Goal: Navigation & Orientation: Find specific page/section

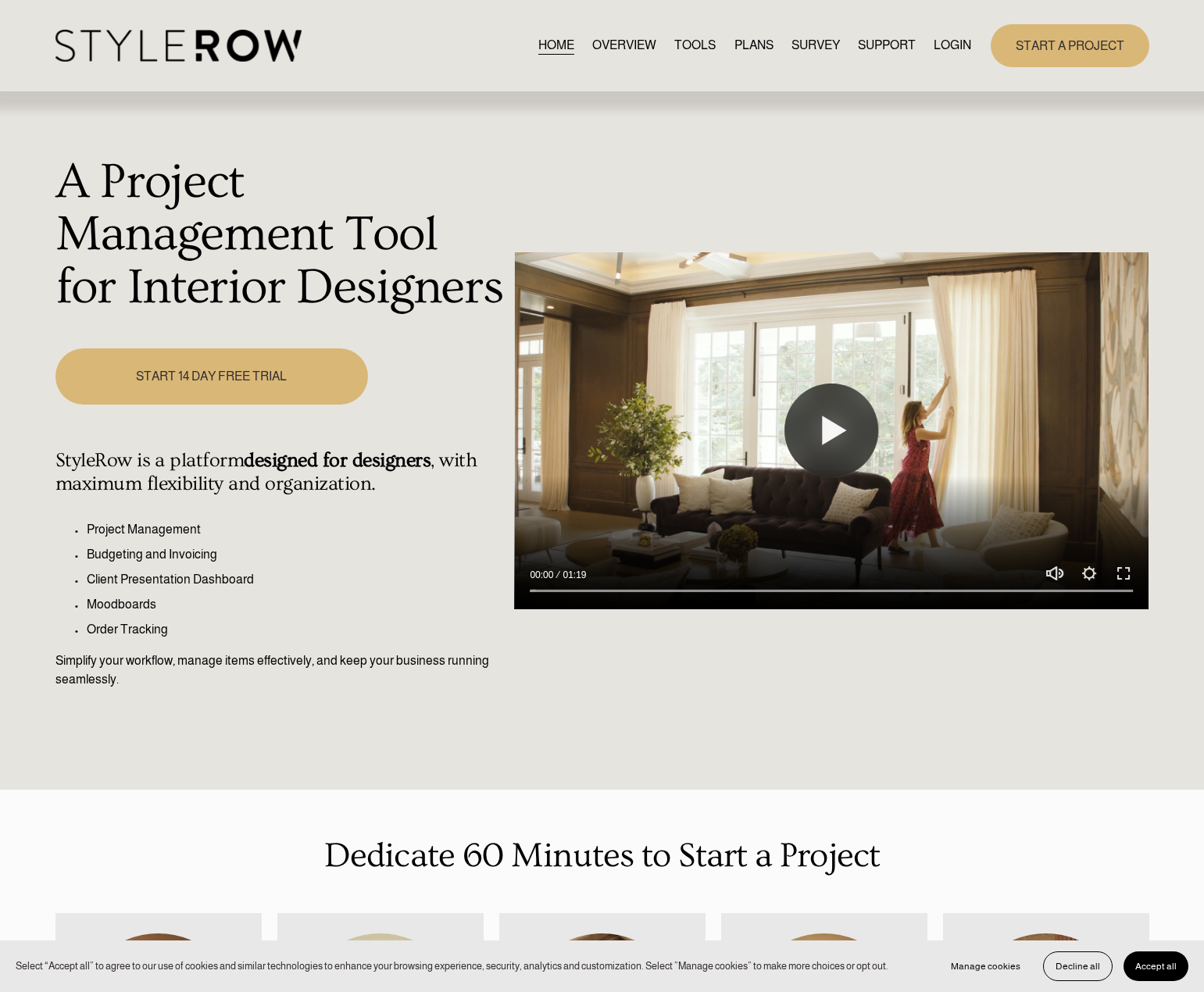
drag, startPoint x: 943, startPoint y: 52, endPoint x: 955, endPoint y: 52, distance: 12.0
click at [943, 52] on link "LOGIN" at bounding box center [952, 45] width 37 height 21
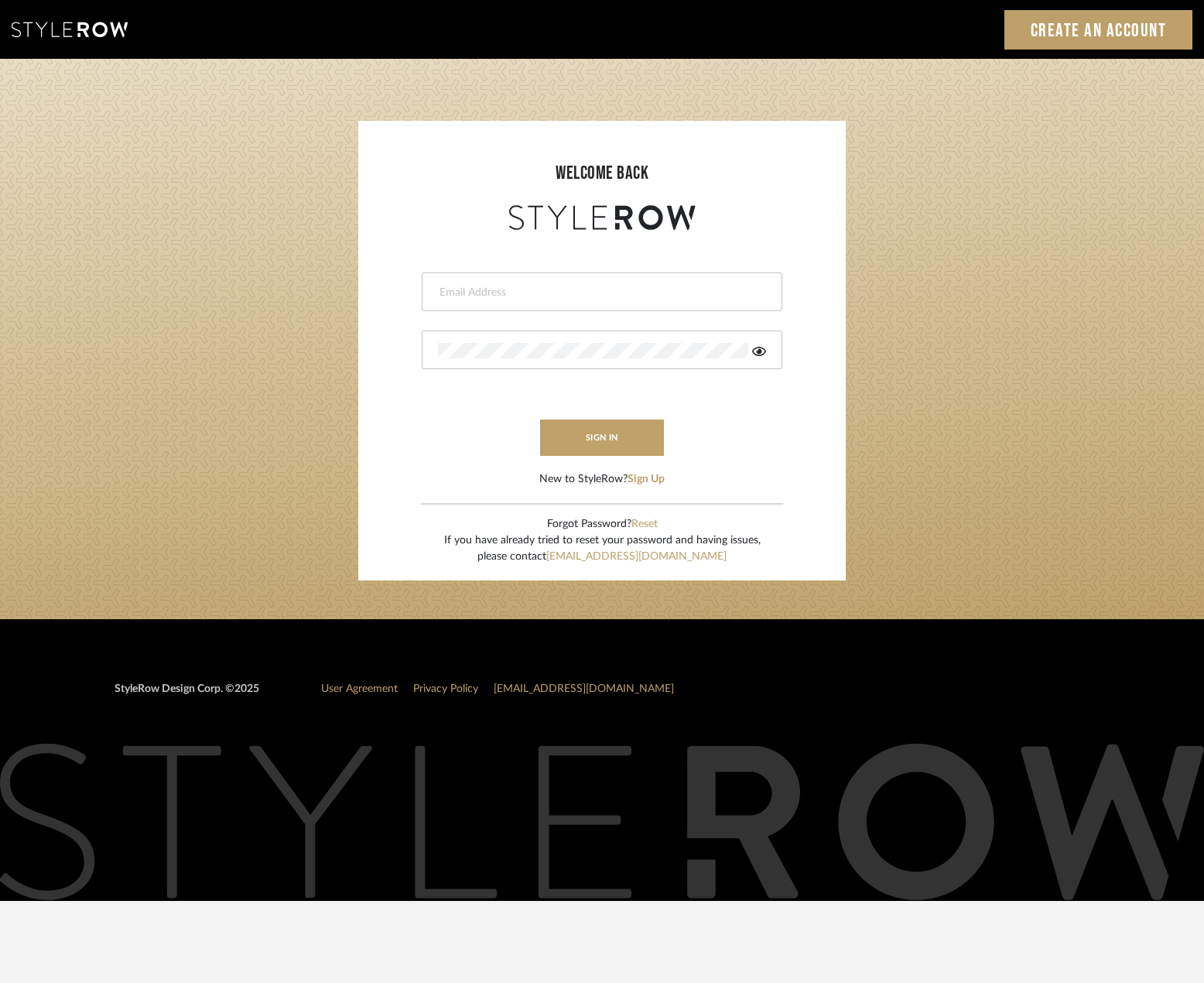
type input "emma@studiodb.com"
click at [589, 440] on button "sign in" at bounding box center [602, 438] width 124 height 36
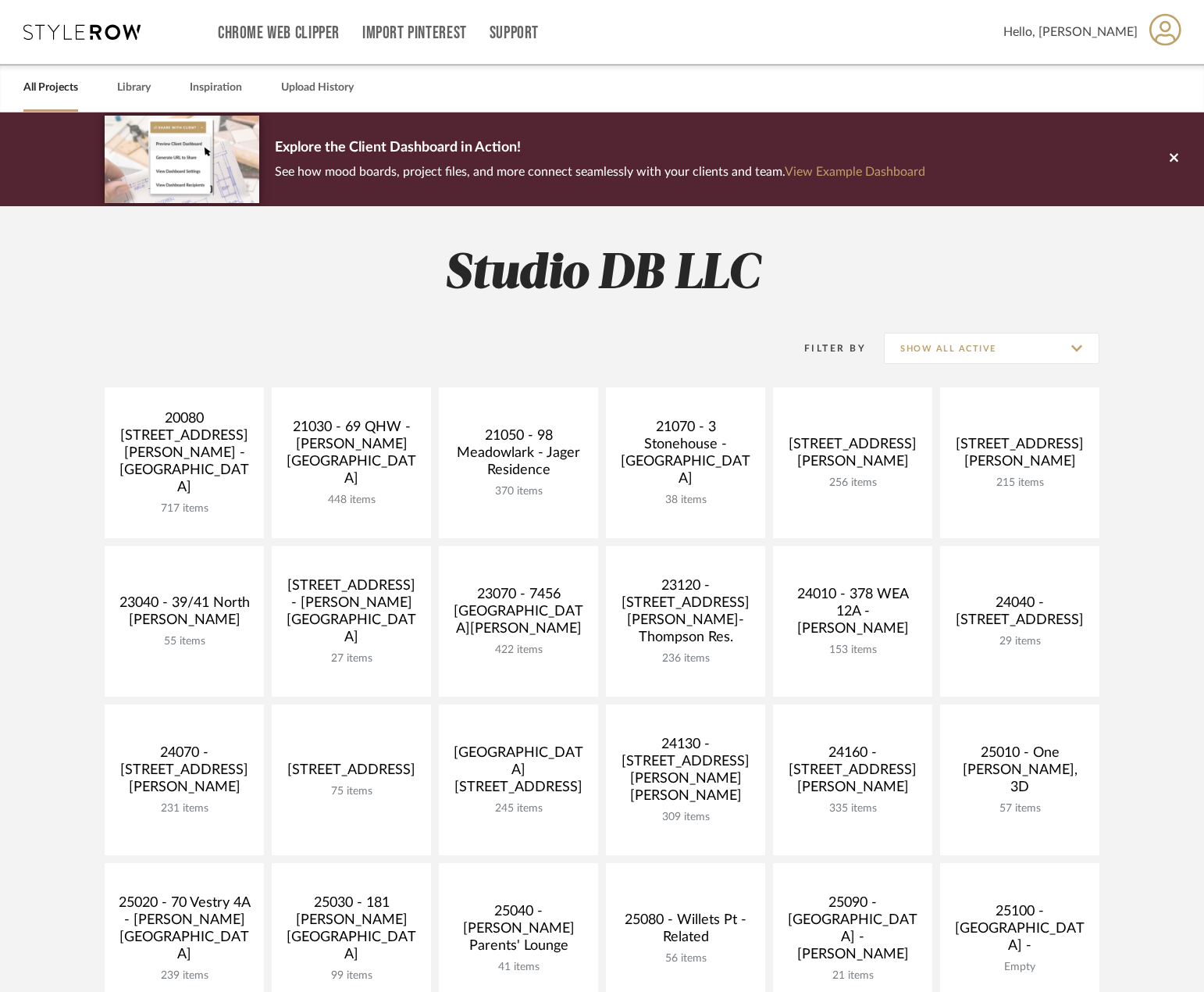
click at [286, 311] on div "Filter By Show All Active" at bounding box center [602, 348] width 995 height 77
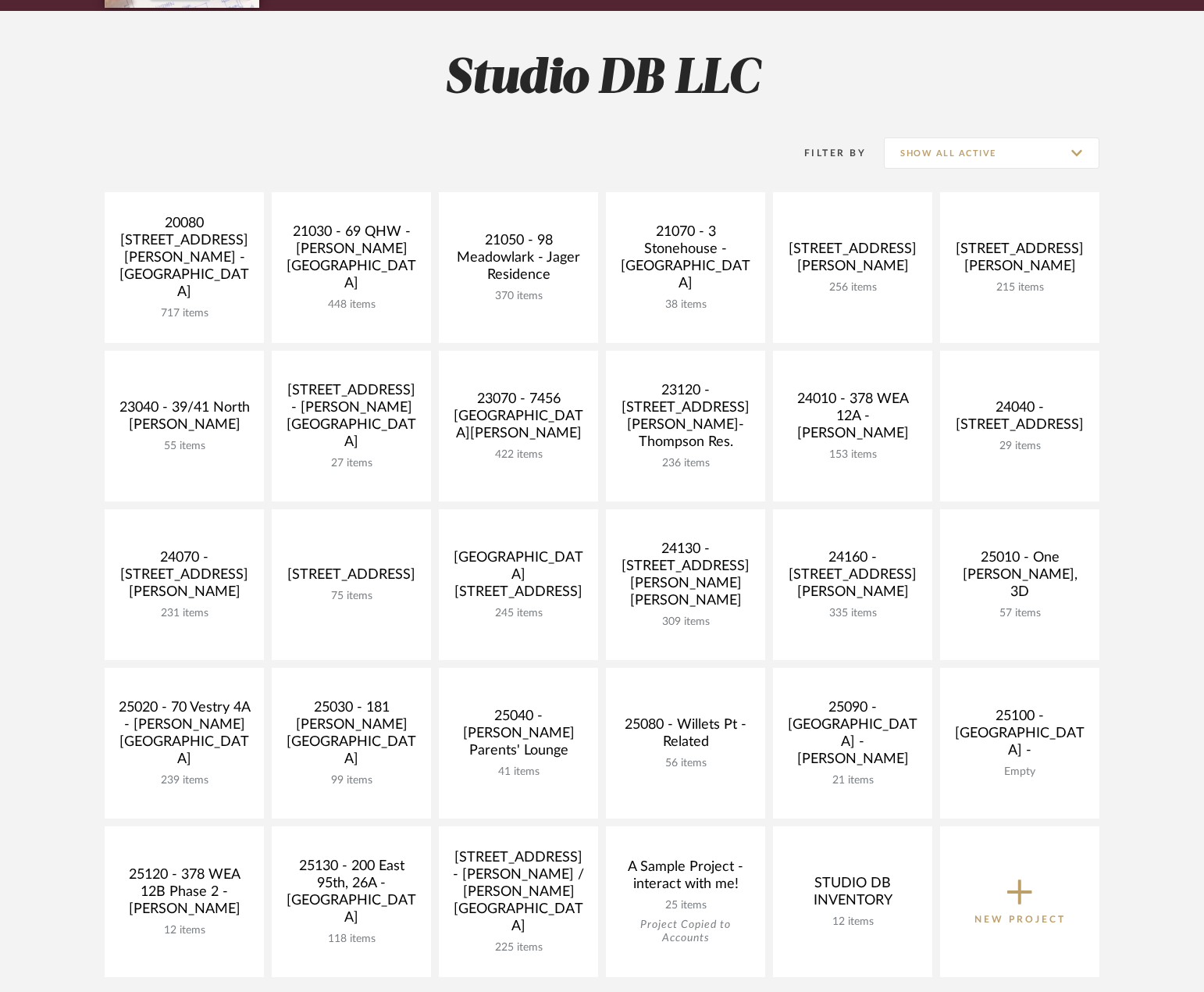
scroll to position [312, 0]
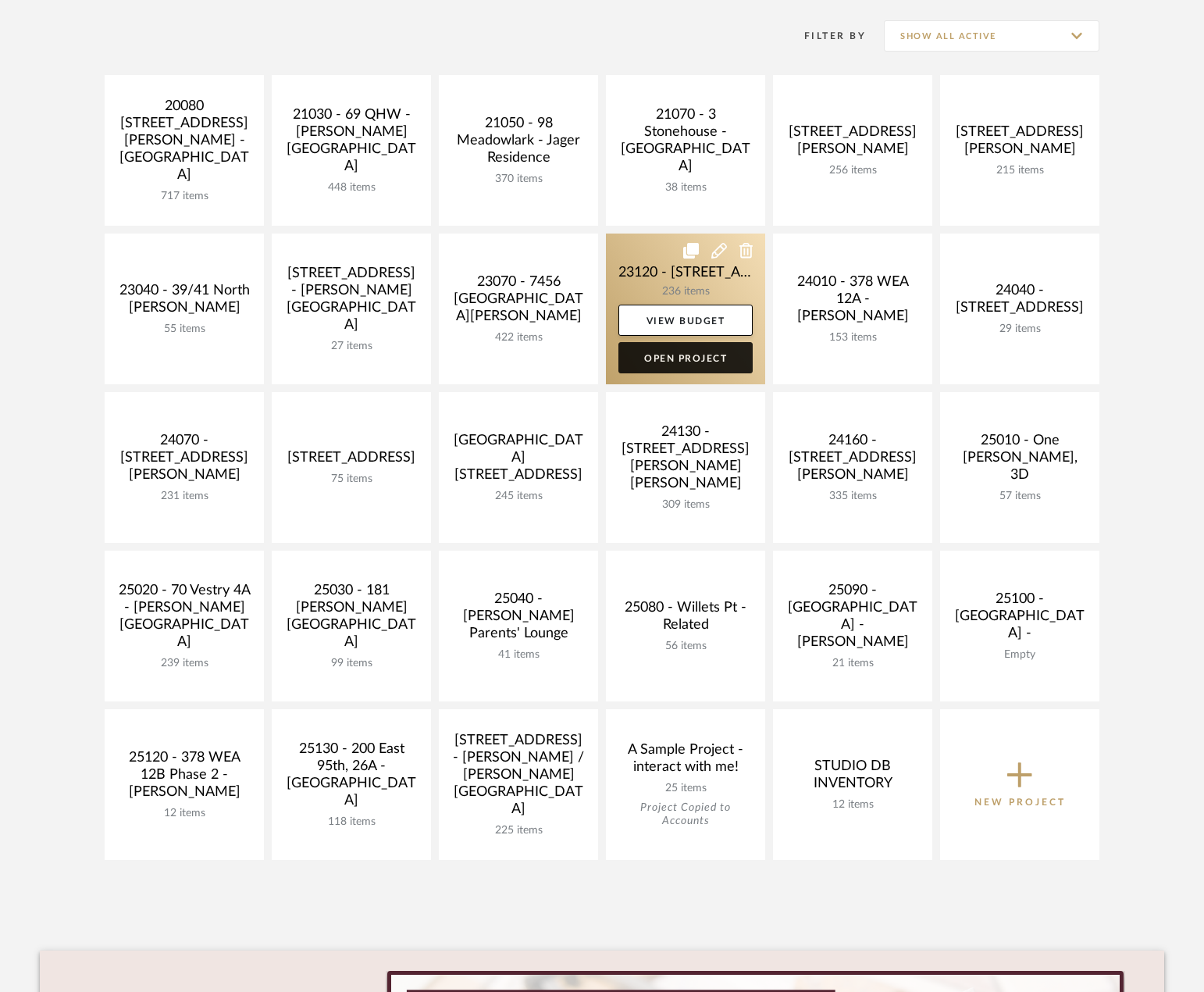
click at [633, 358] on link "Open Project" at bounding box center [685, 357] width 134 height 31
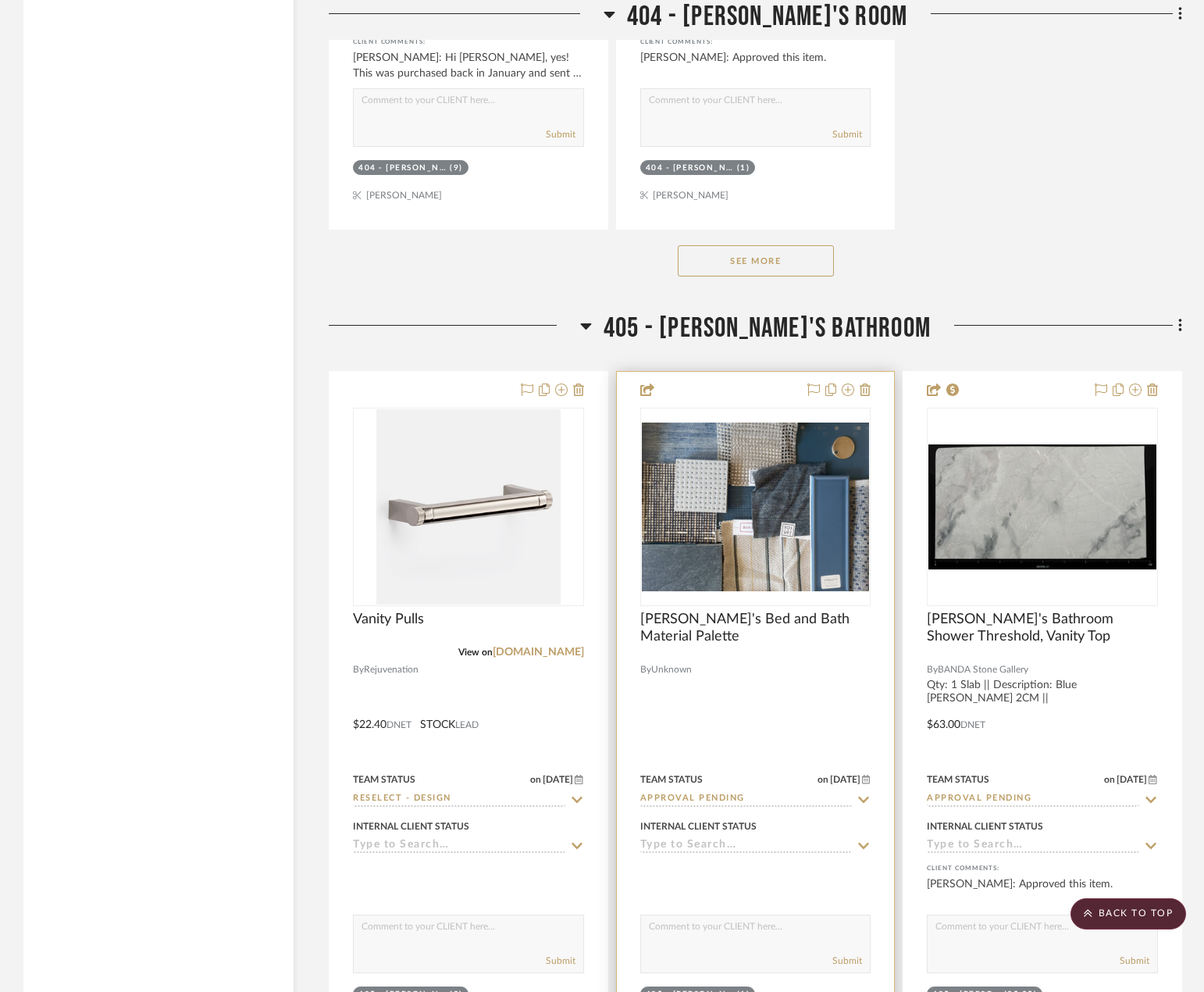
scroll to position [39309, 0]
